Goal: Check status

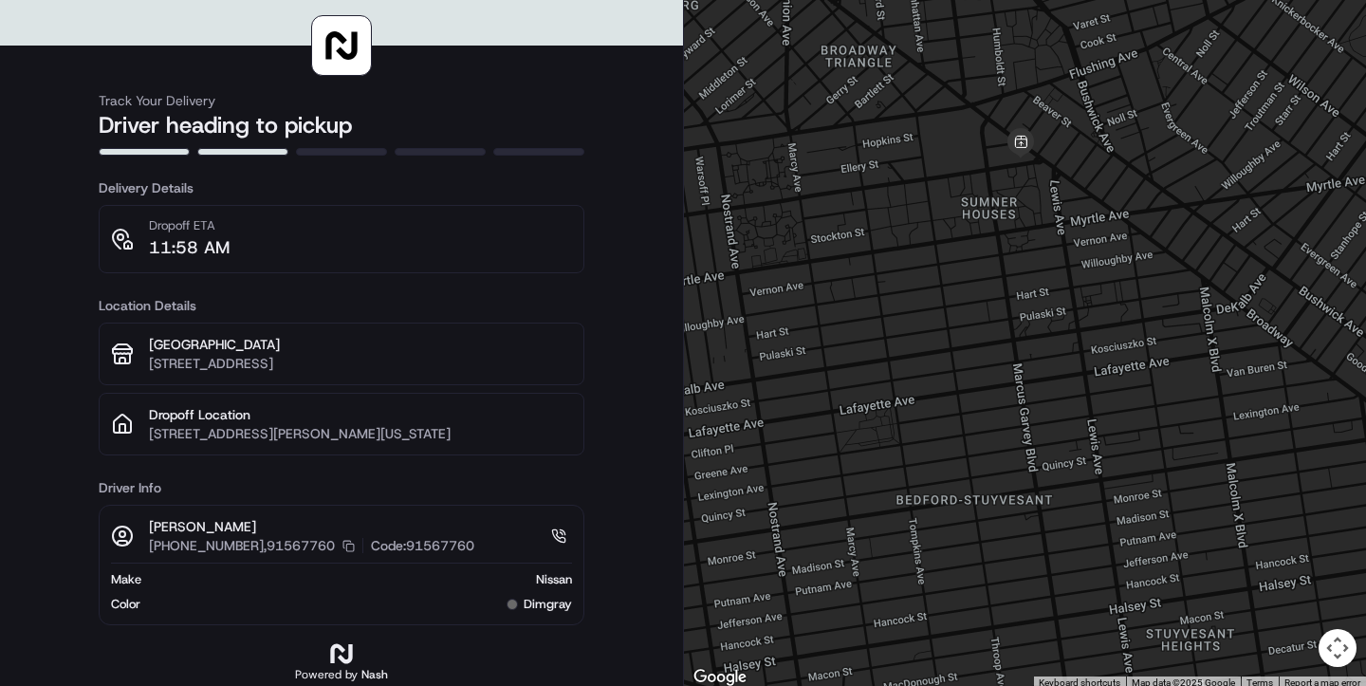
drag, startPoint x: 1170, startPoint y: 416, endPoint x: 1321, endPoint y: 483, distance: 165.6
click at [1321, 483] on div at bounding box center [1025, 345] width 682 height 690
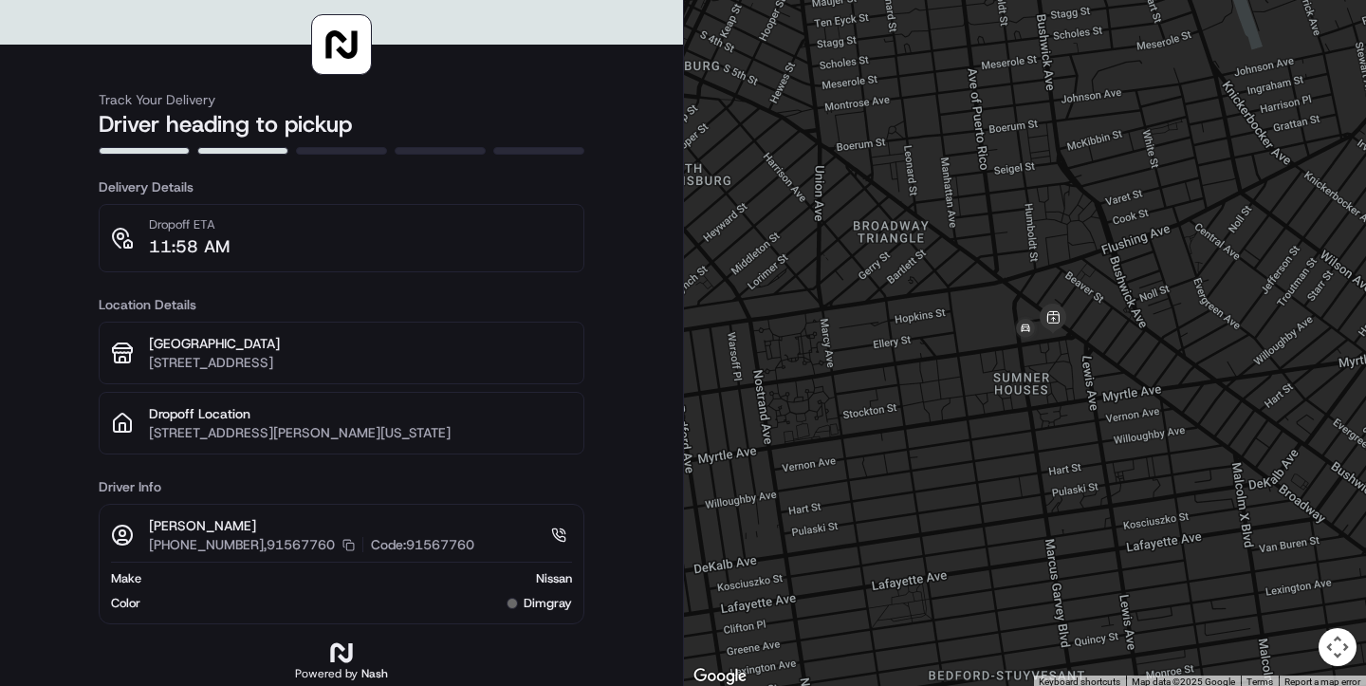
scroll to position [4, 0]
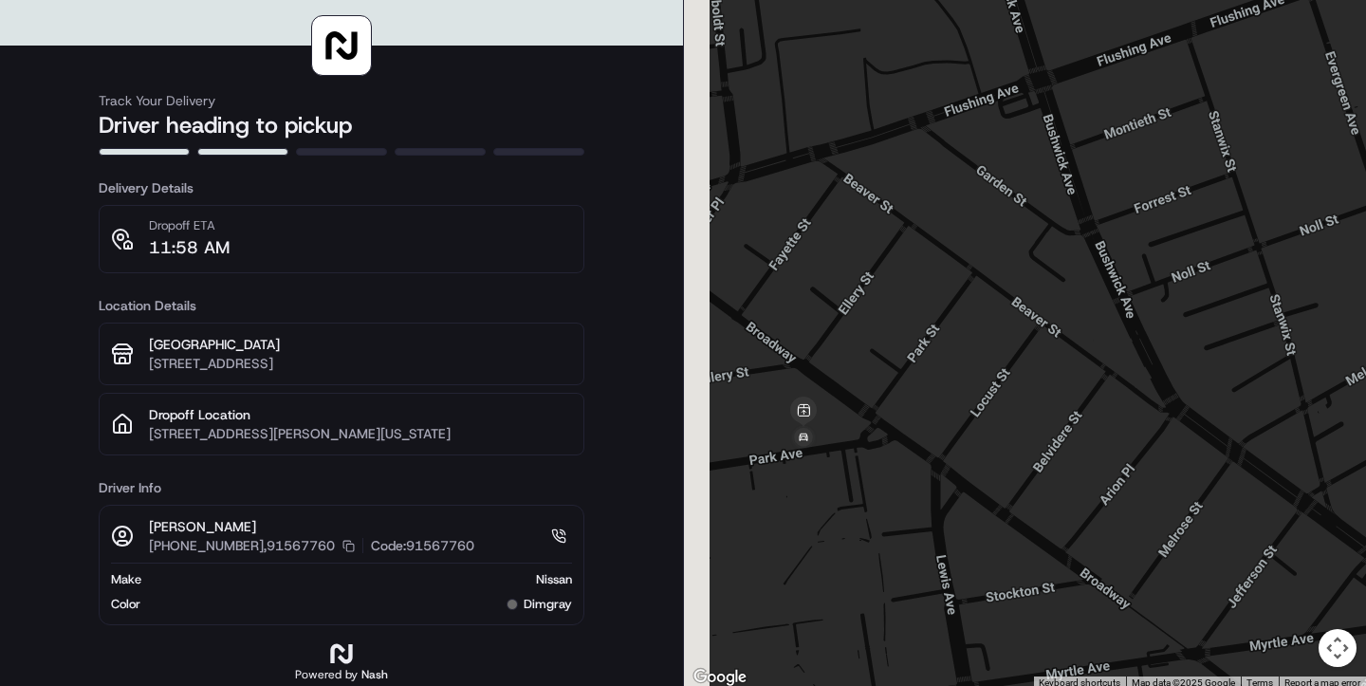
drag, startPoint x: 779, startPoint y: 406, endPoint x: 889, endPoint y: 393, distance: 110.8
click at [891, 396] on div at bounding box center [1025, 345] width 682 height 690
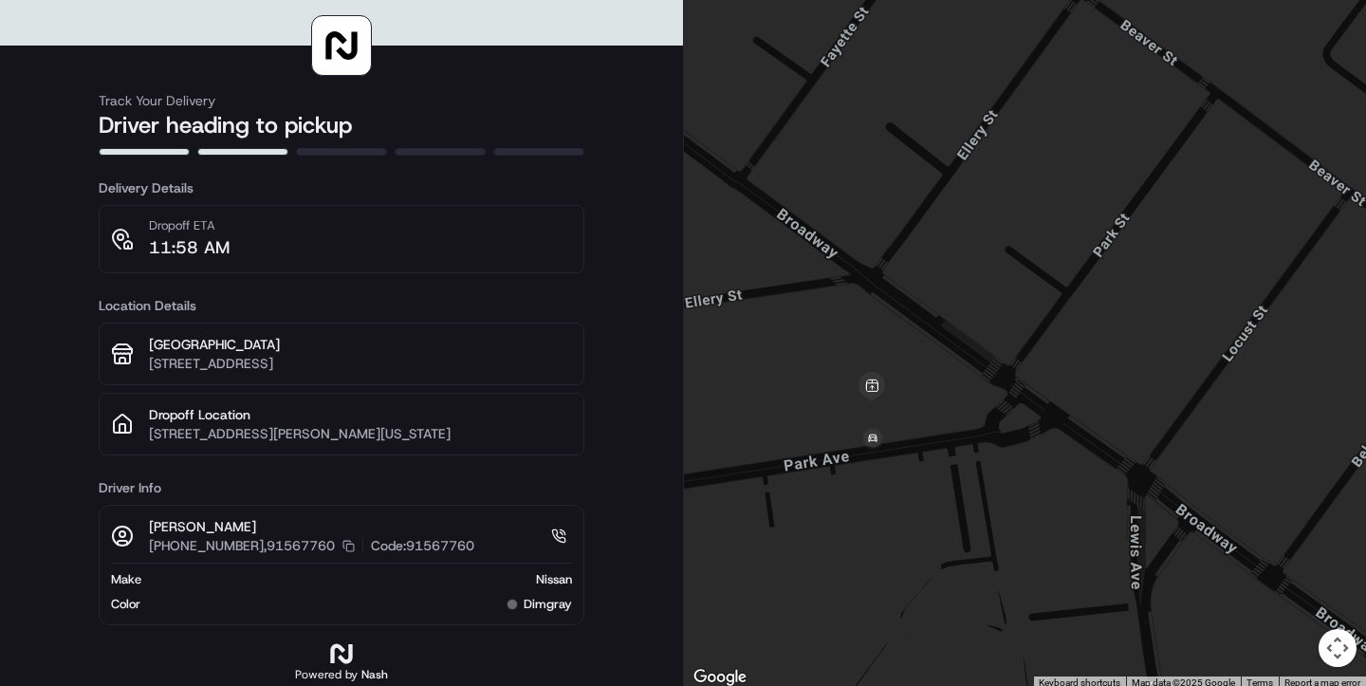
drag, startPoint x: 825, startPoint y: 428, endPoint x: 922, endPoint y: 414, distance: 97.7
click at [923, 419] on div at bounding box center [1025, 345] width 682 height 690
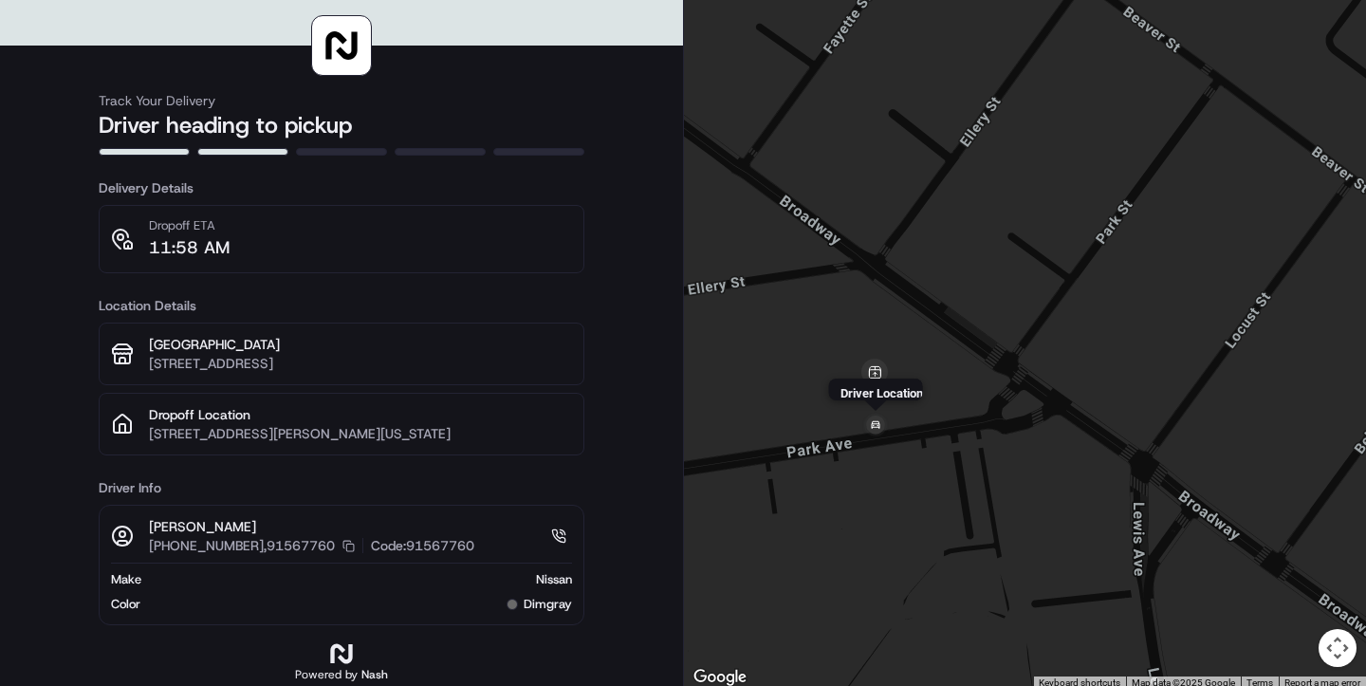
click at [879, 433] on img at bounding box center [875, 426] width 30 height 30
click at [867, 433] on img at bounding box center [875, 426] width 30 height 30
